Goal: Information Seeking & Learning: Learn about a topic

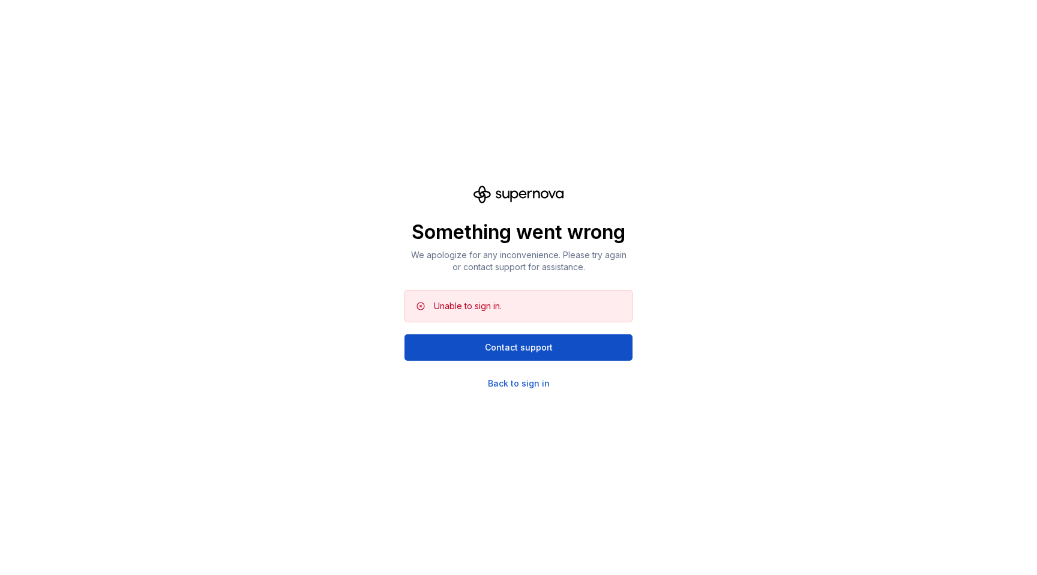
click at [533, 392] on div "Something went wrong We apologize for any inconvenience. Please try again or co…" at bounding box center [518, 287] width 1037 height 575
click at [531, 373] on div "Something went wrong We apologize for any inconvenience. Please try again or co…" at bounding box center [519, 288] width 228 height 204
click at [531, 381] on div "Back to sign in" at bounding box center [519, 384] width 62 height 12
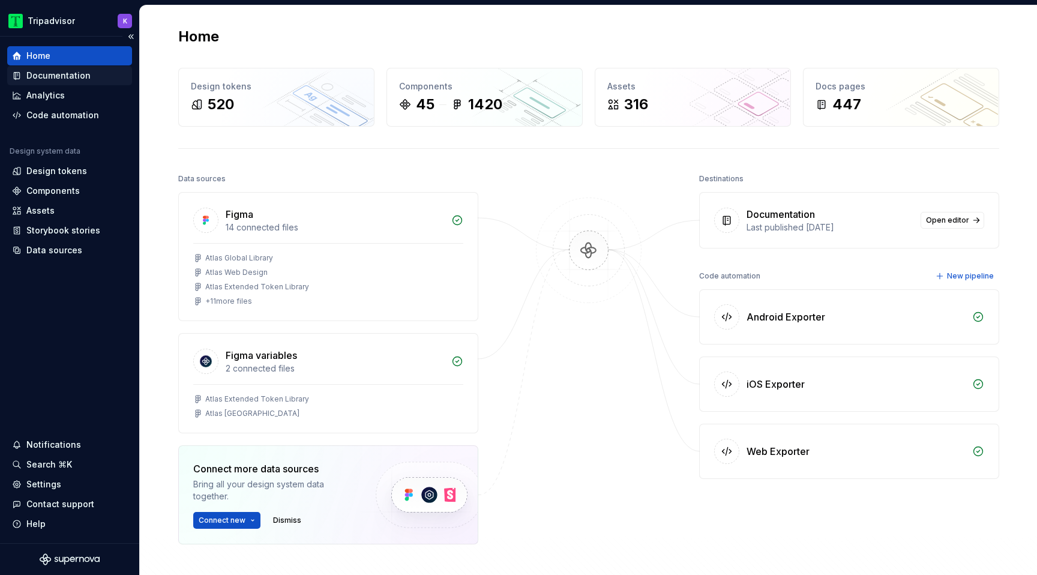
click at [63, 83] on div "Documentation" at bounding box center [69, 75] width 125 height 19
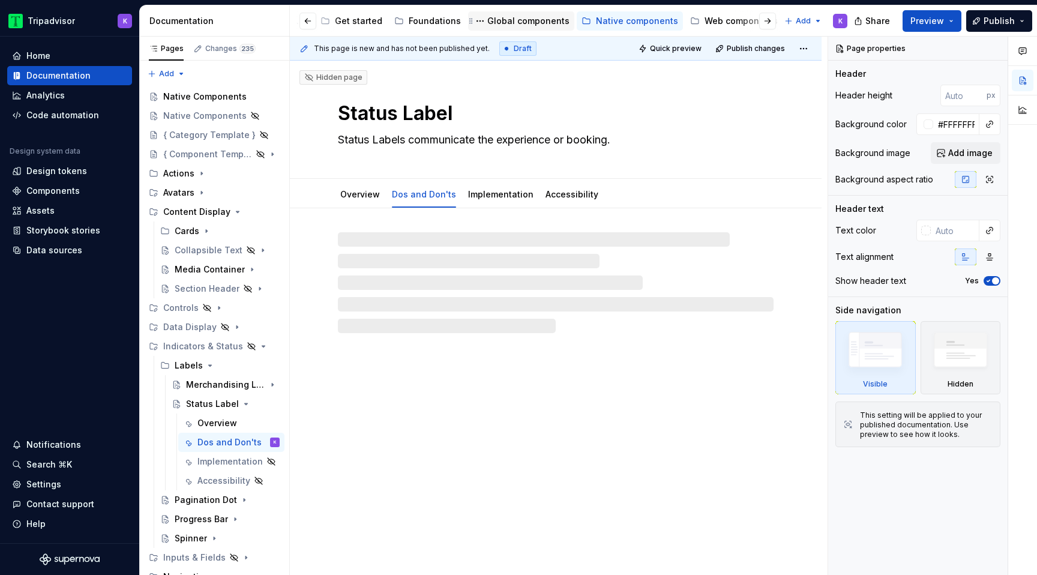
scroll to position [0, 109]
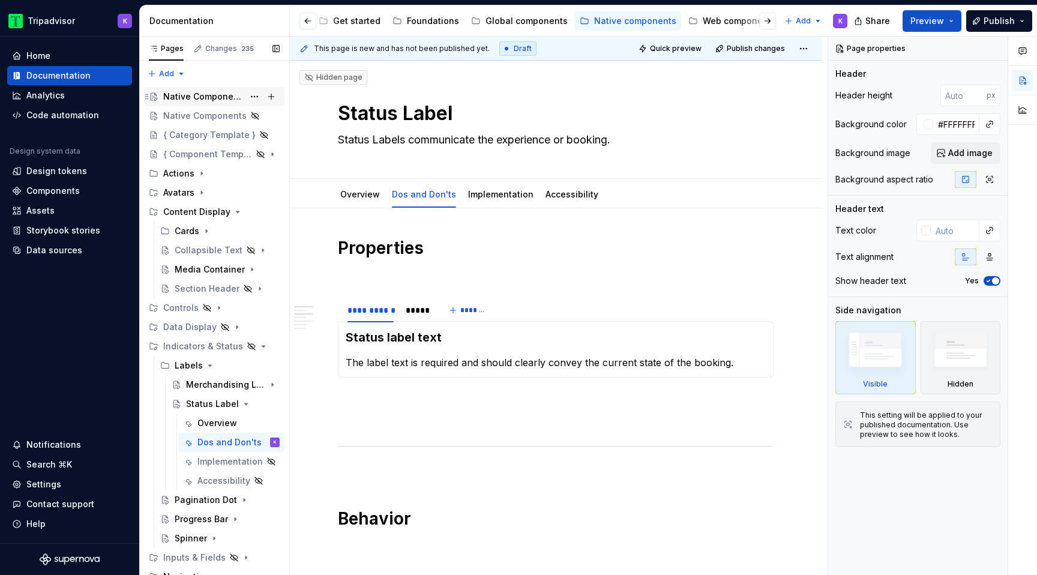
click at [190, 92] on div "Native Components" at bounding box center [203, 97] width 80 height 12
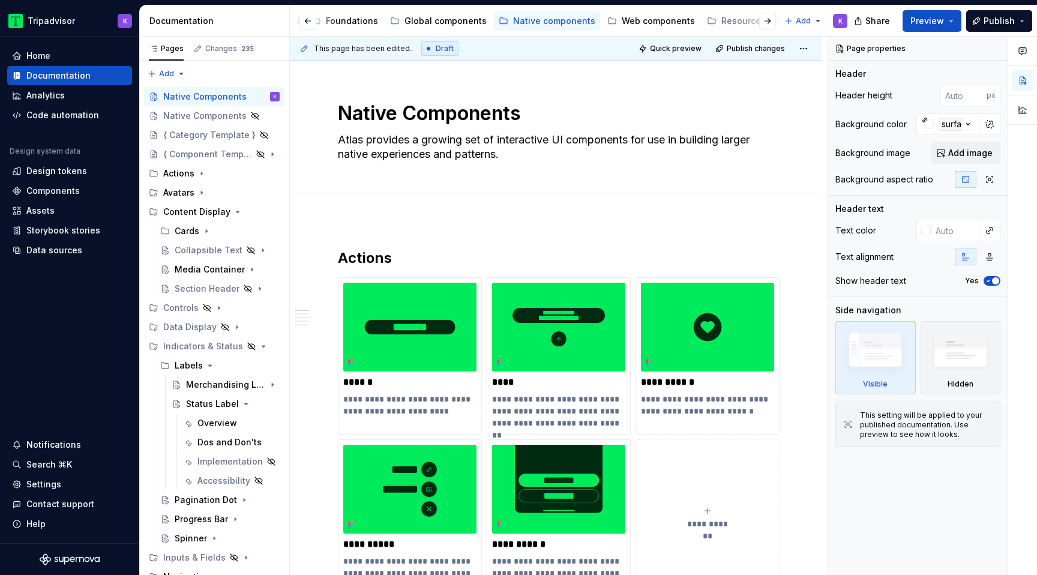
scroll to position [0, 192]
click at [645, 20] on div "Web components" at bounding box center [656, 21] width 73 height 12
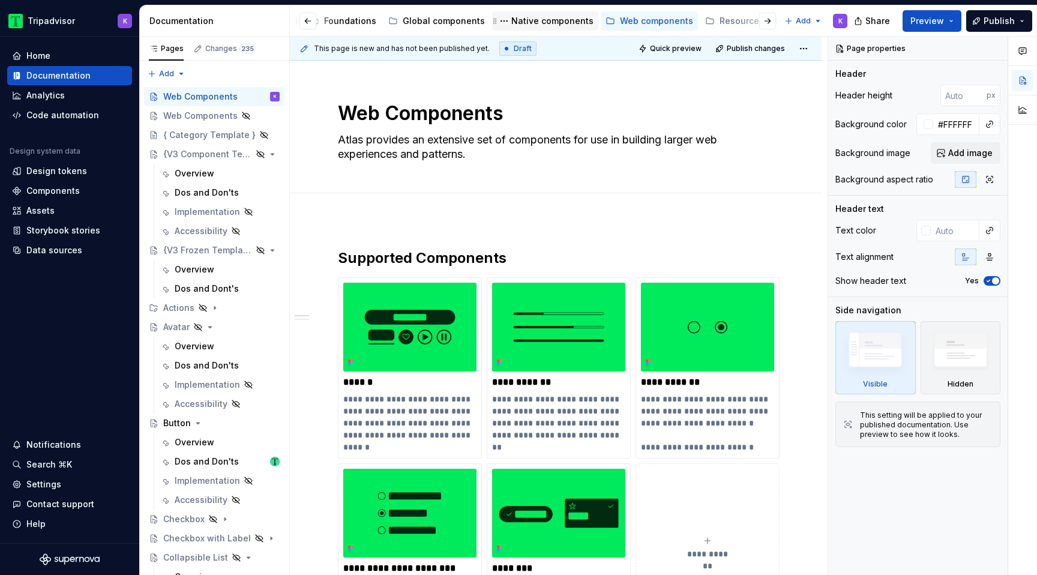
click at [543, 24] on div "Native components" at bounding box center [553, 21] width 82 height 12
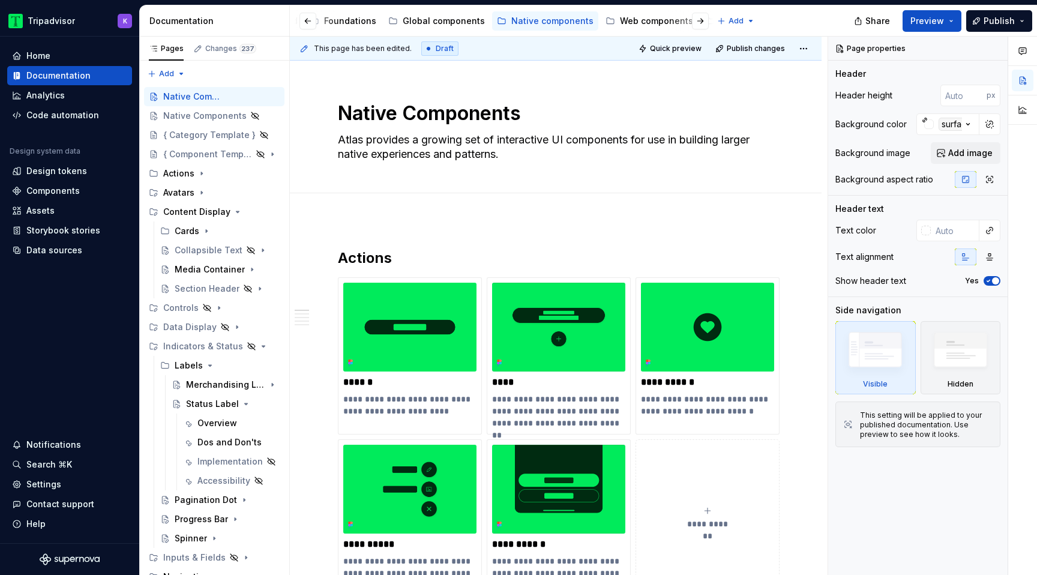
type textarea "*"
